Goal: Task Accomplishment & Management: Manage account settings

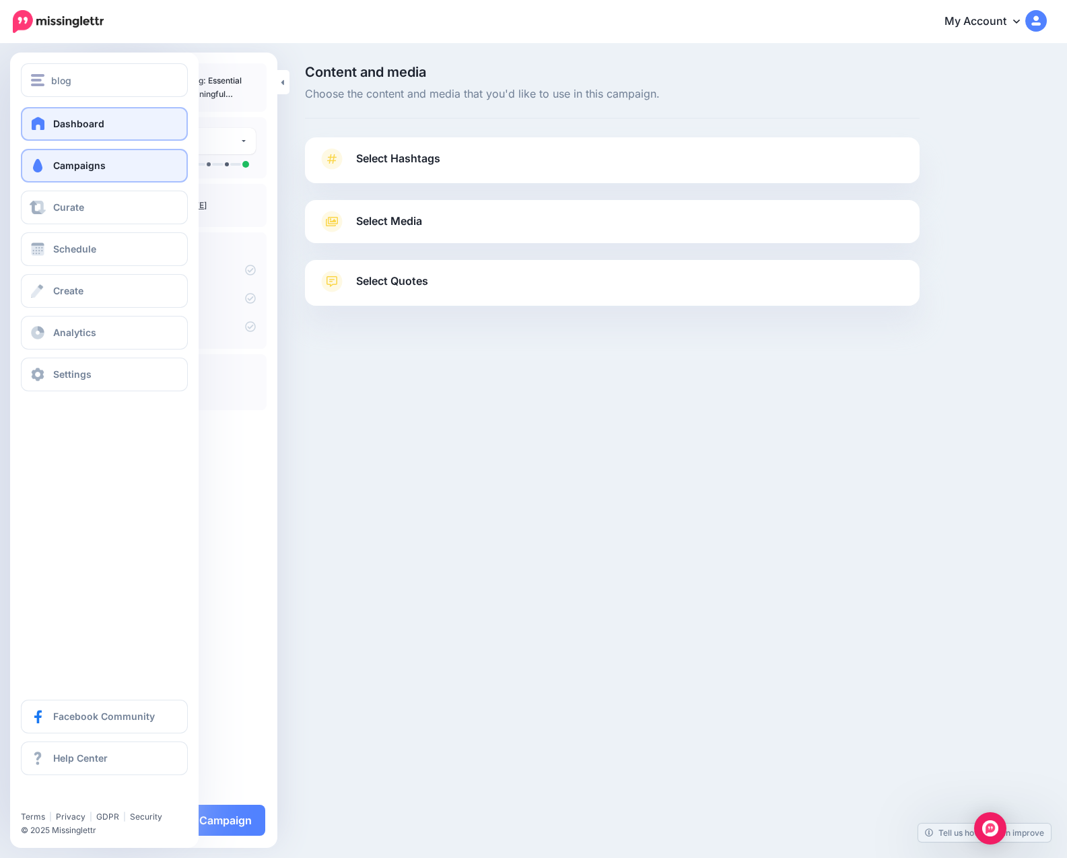
click at [65, 127] on span "Dashboard" at bounding box center [78, 123] width 51 height 11
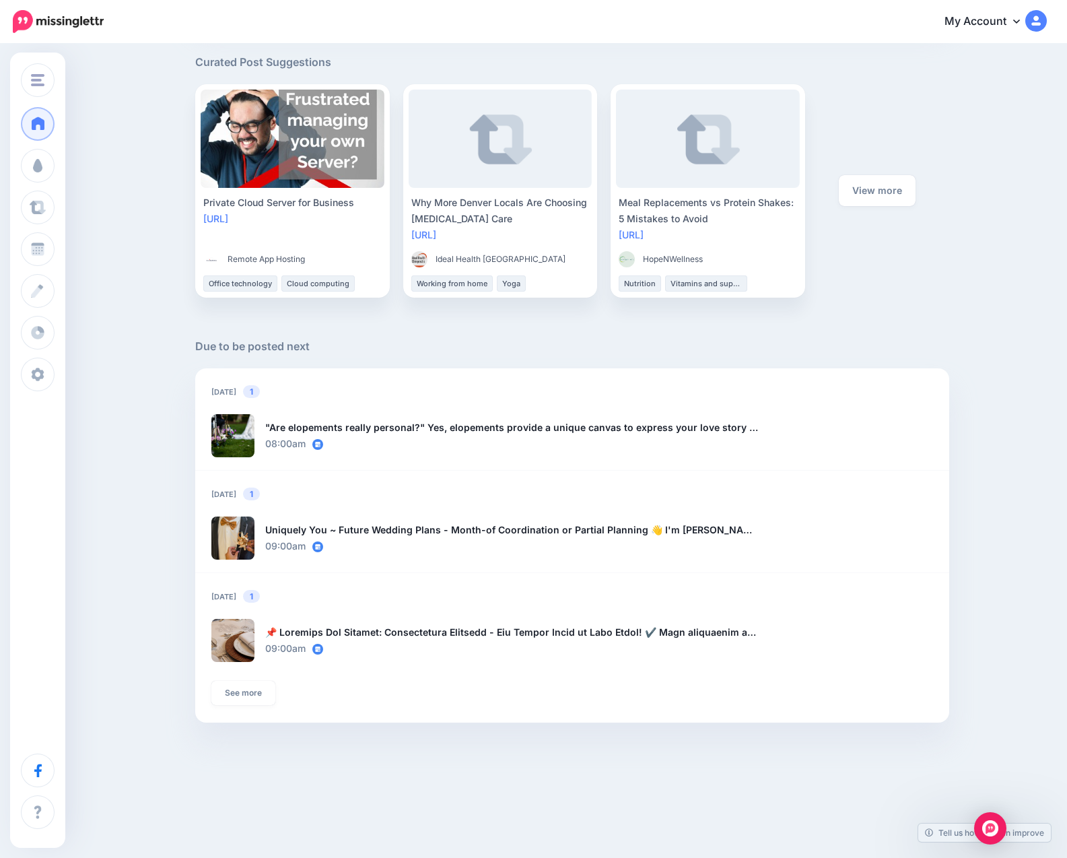
scroll to position [615, 0]
click at [458, 429] on div ""Are elopements really personal?" Yes, elopements provide a unique canvas to ex…" at bounding box center [512, 428] width 494 height 16
click at [797, 438] on span "Edit" at bounding box center [800, 436] width 14 height 8
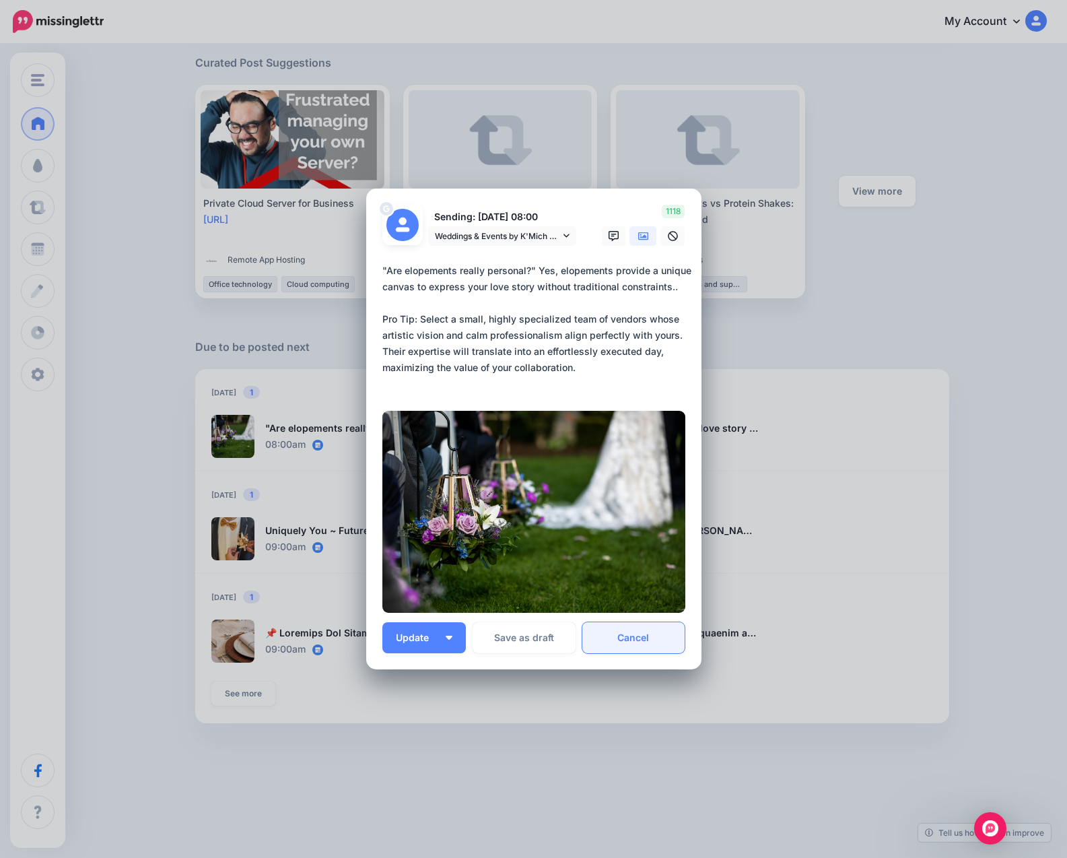
click at [625, 633] on link "Cancel" at bounding box center [633, 637] width 103 height 31
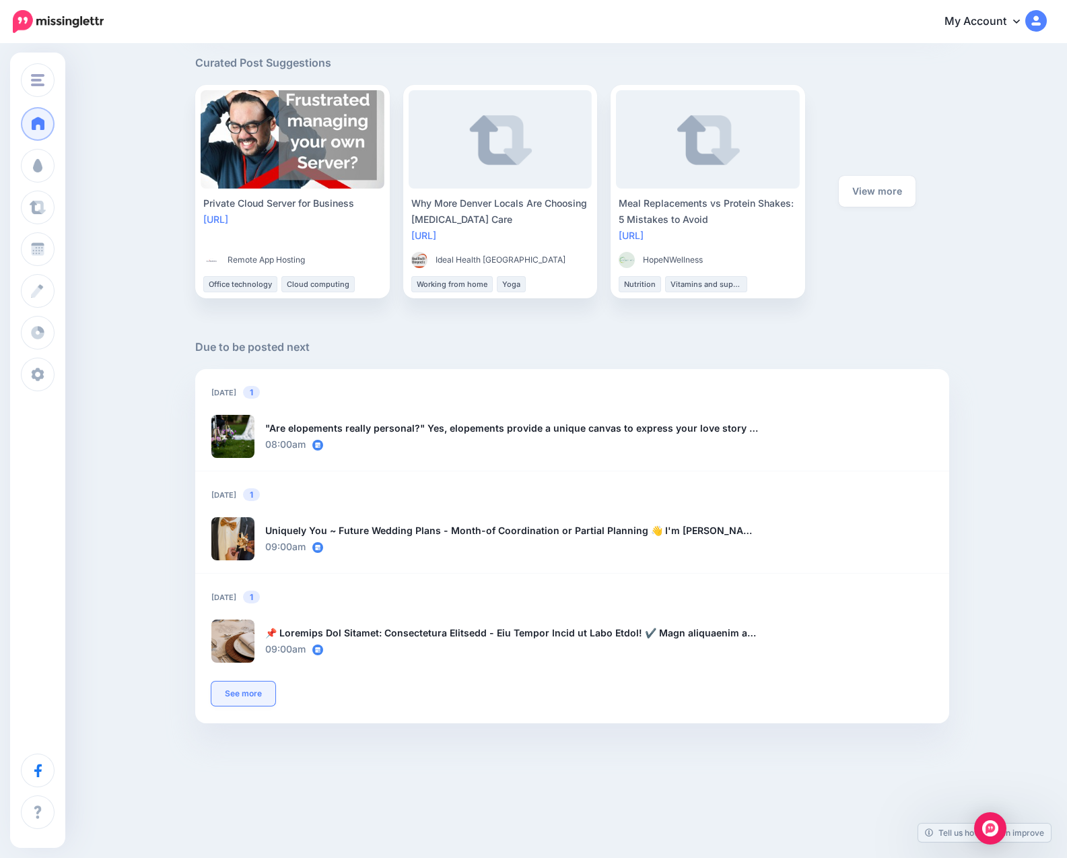
click at [242, 702] on link "See more" at bounding box center [243, 693] width 64 height 24
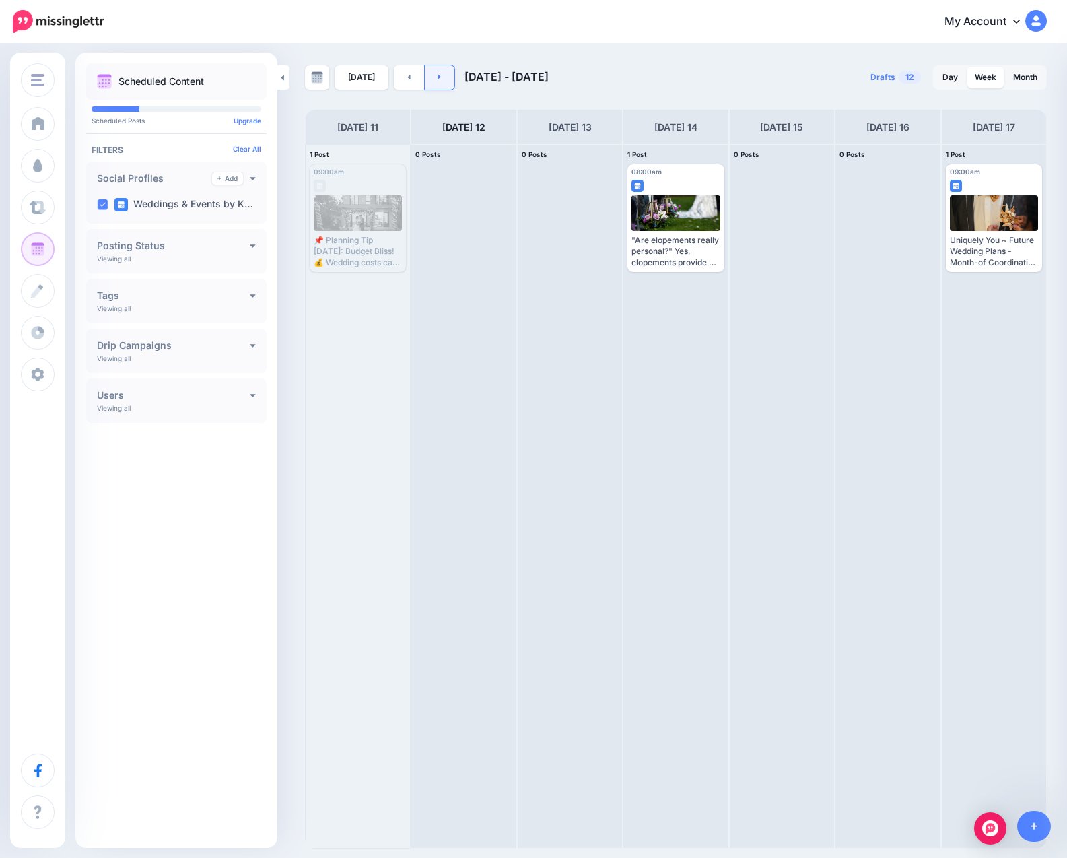
click at [438, 73] on icon at bounding box center [439, 77] width 3 height 8
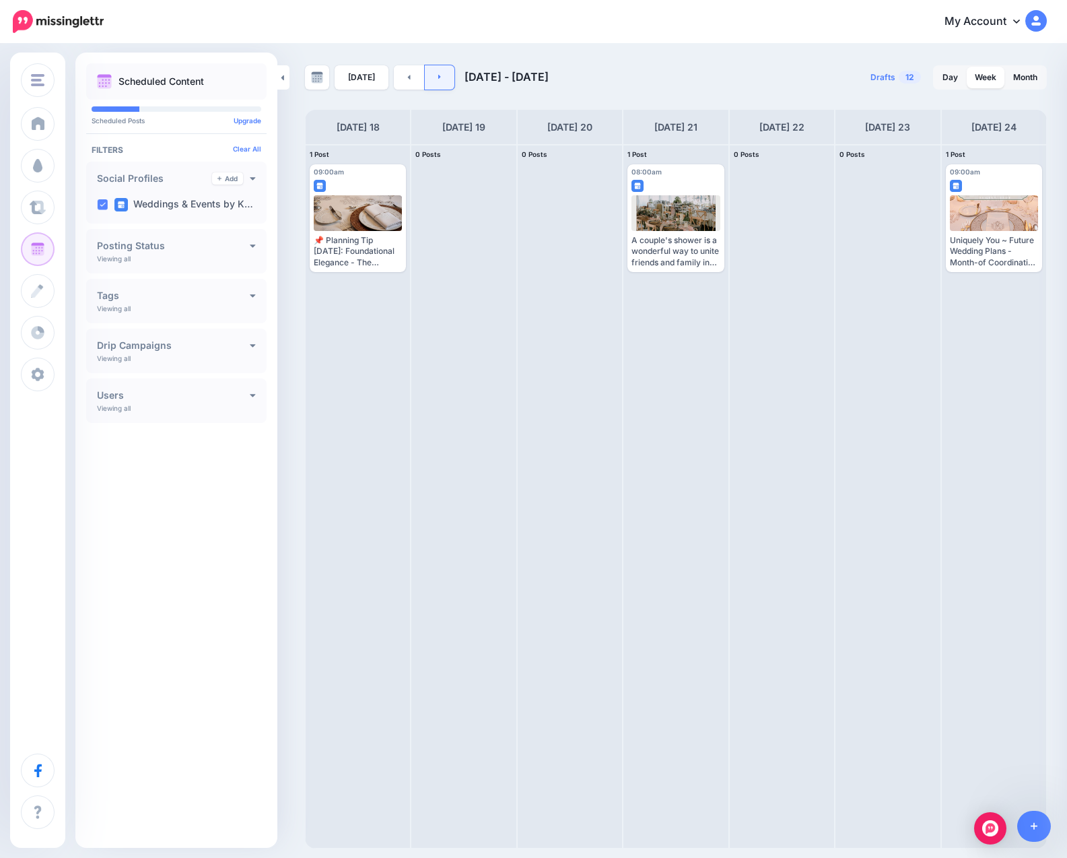
click at [438, 73] on icon at bounding box center [439, 77] width 3 height 8
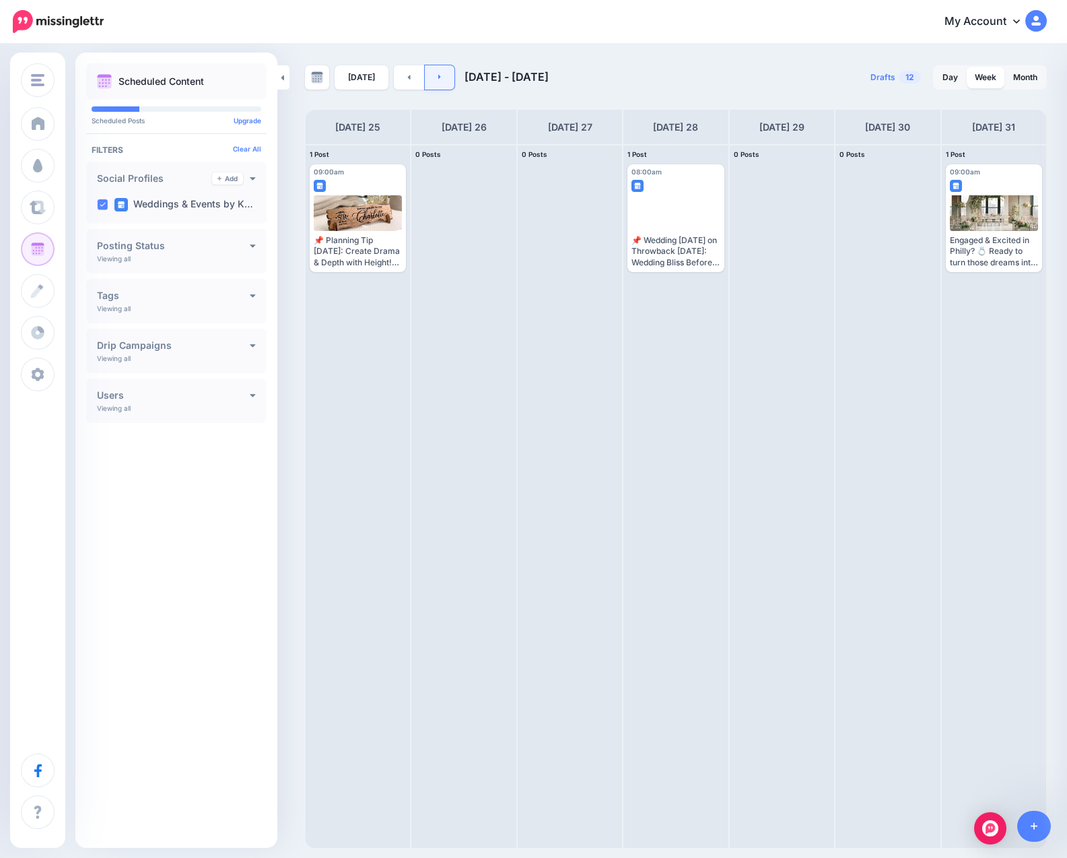
click at [438, 73] on icon at bounding box center [439, 77] width 3 height 8
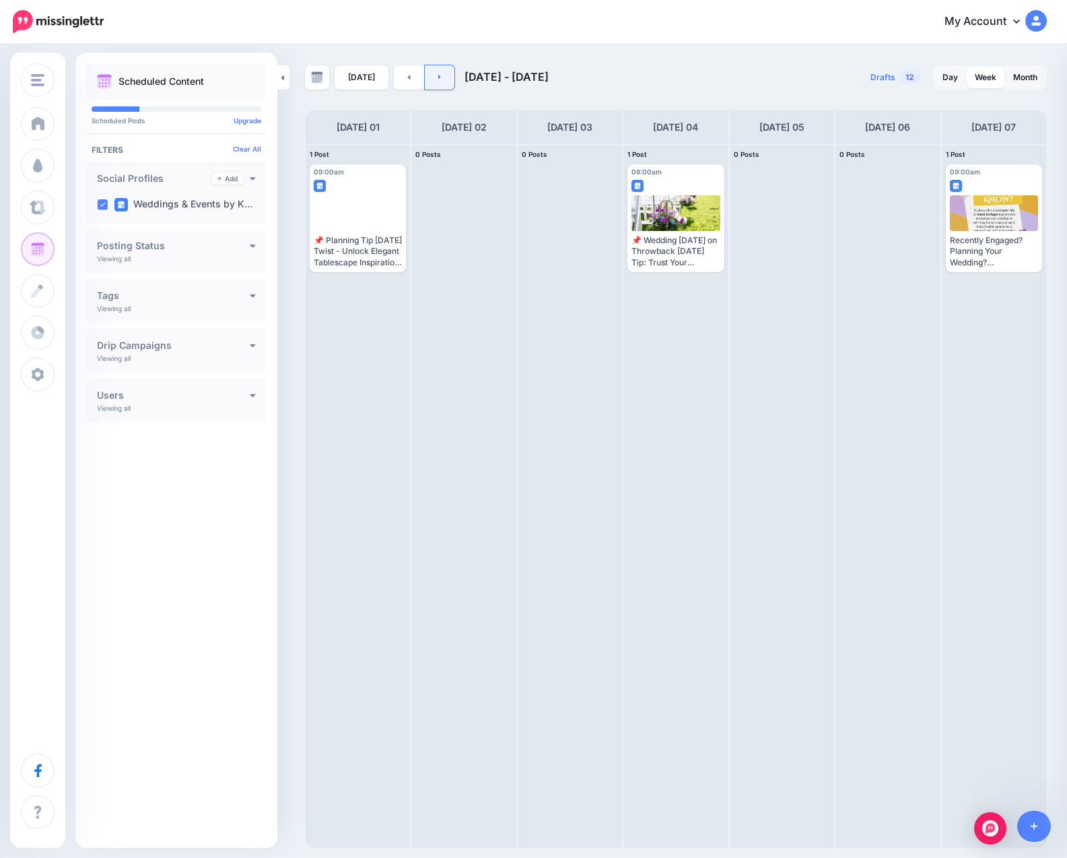
click at [438, 73] on icon at bounding box center [439, 77] width 3 height 8
